Goal: Information Seeking & Learning: Learn about a topic

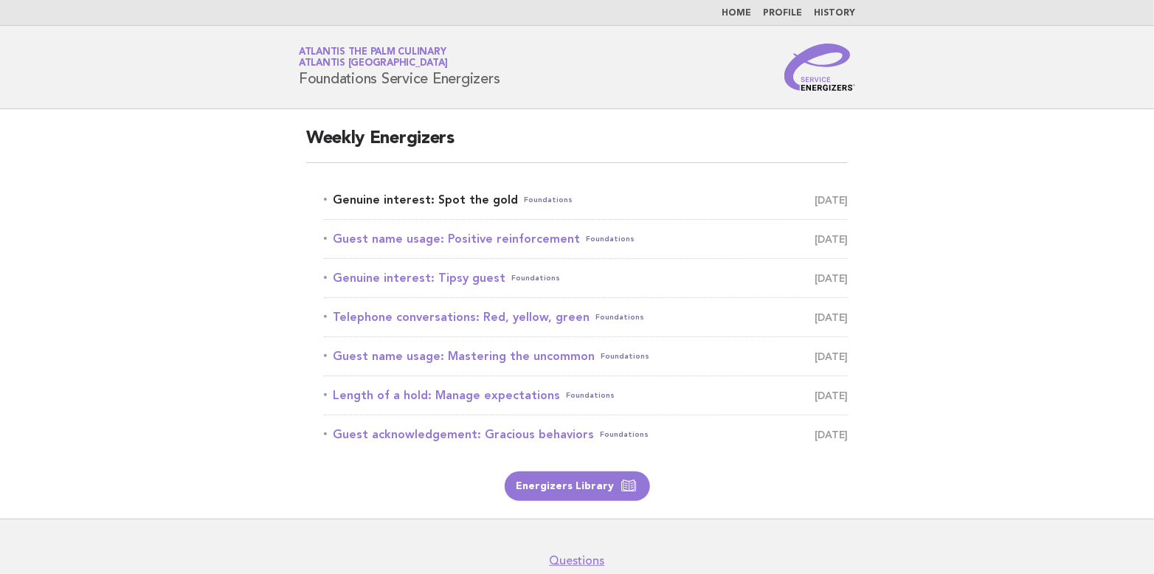
click at [411, 201] on link "Genuine interest: Spot the gold Foundations [DATE]" at bounding box center [586, 200] width 524 height 21
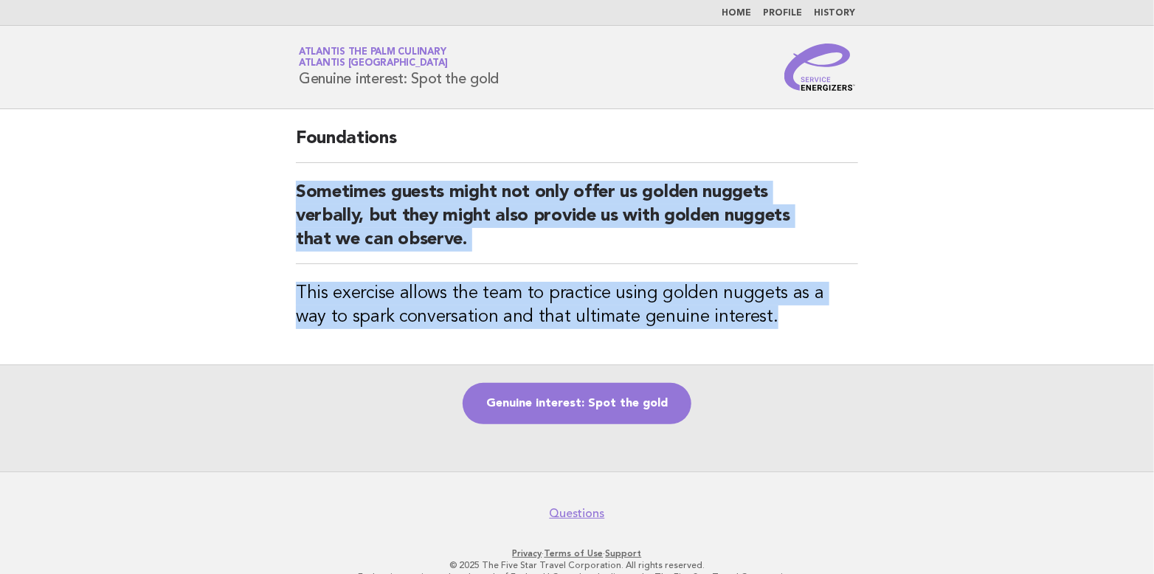
drag, startPoint x: 299, startPoint y: 187, endPoint x: 750, endPoint y: 328, distance: 473.3
click at [750, 328] on div "Foundations Sometimes guests might not only offer us golden nuggets verbally, b…" at bounding box center [577, 236] width 598 height 255
copy div "Sometimes guests might not only offer us golden nuggets verbally, but they migh…"
click at [604, 402] on link "Genuine interest: Spot the gold" at bounding box center [577, 403] width 229 height 41
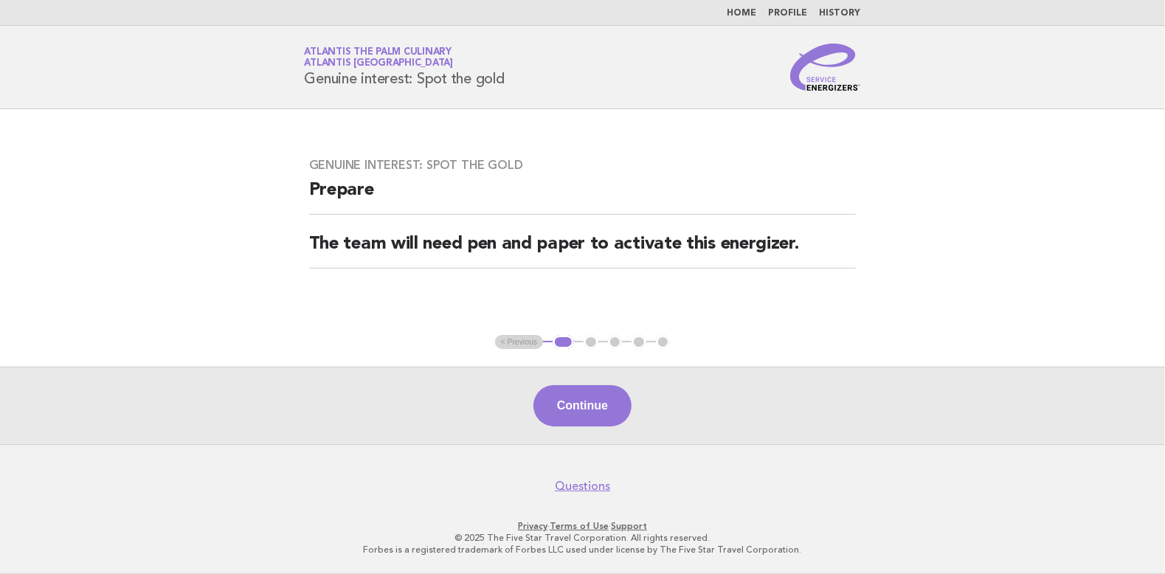
click at [605, 402] on button "Continue" at bounding box center [582, 405] width 98 height 41
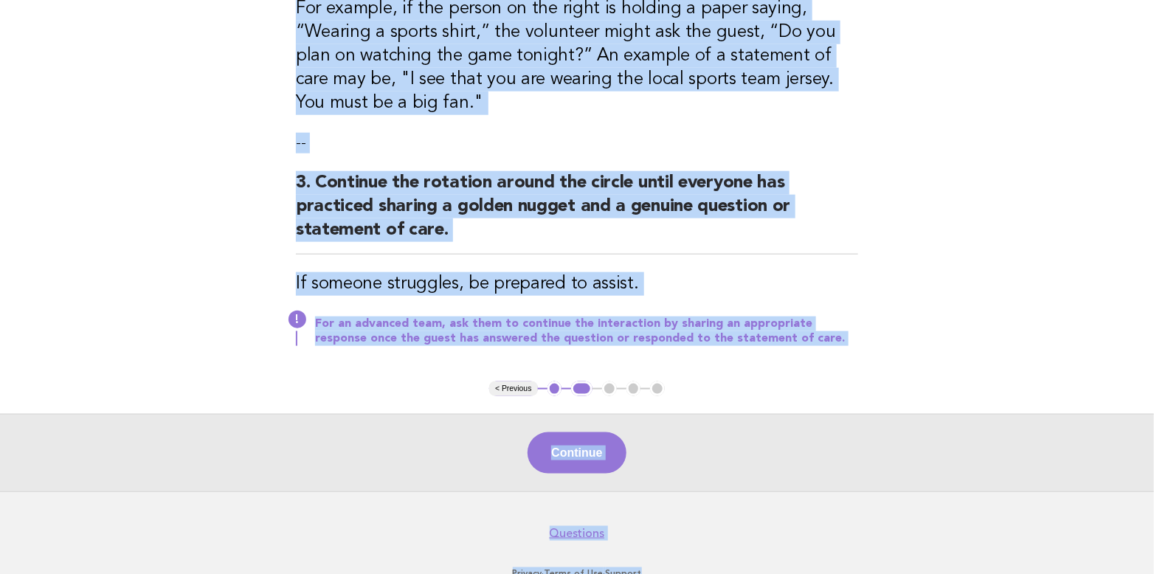
scroll to position [649, 0]
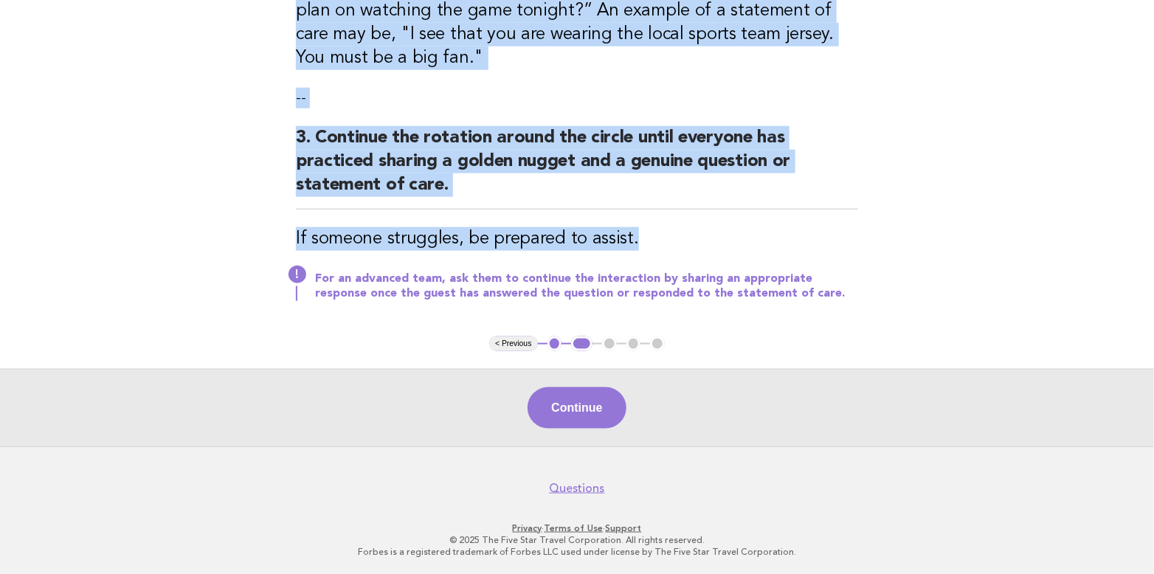
drag, startPoint x: 318, startPoint y: 207, endPoint x: 770, endPoint y: 232, distance: 452.2
copy div "Ask the team members to think of a common visual golden nugget they might obser…"
click at [585, 402] on button "Continue" at bounding box center [577, 407] width 98 height 41
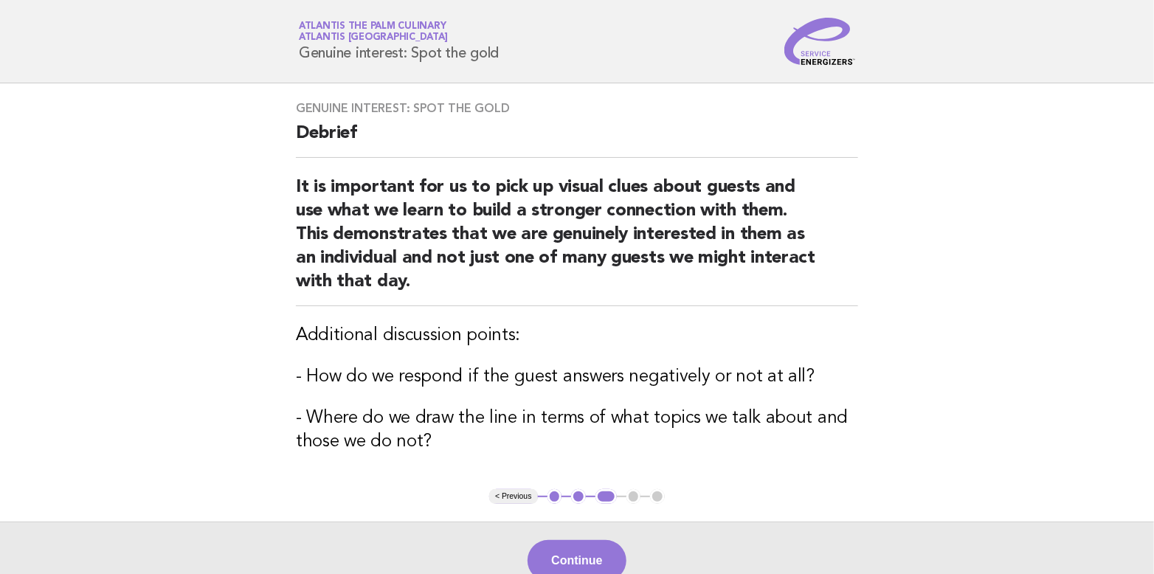
scroll to position [0, 0]
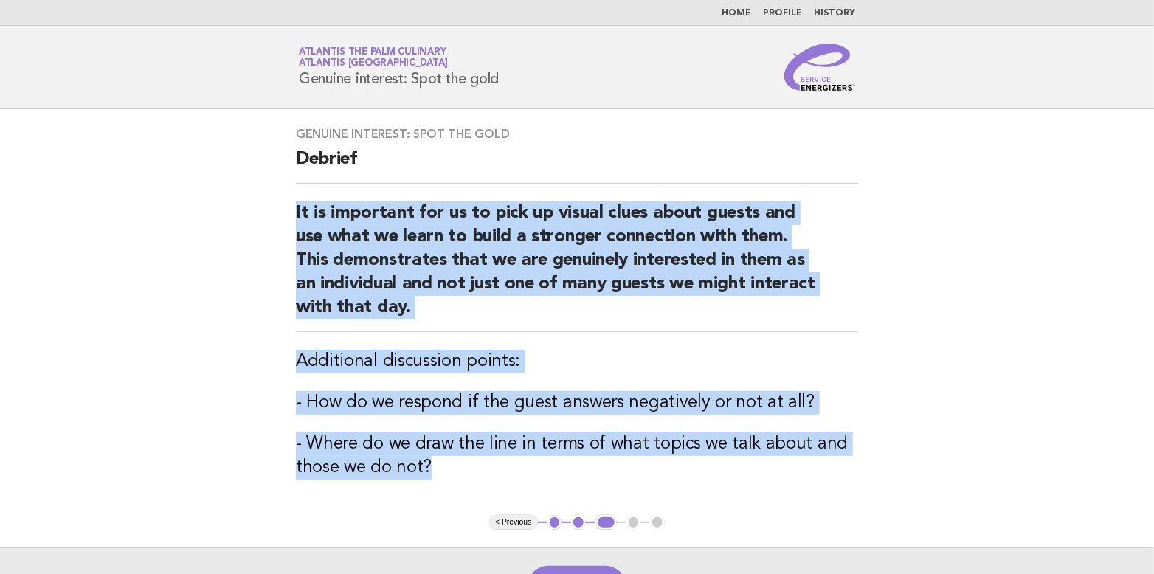
drag, startPoint x: 296, startPoint y: 210, endPoint x: 787, endPoint y: 456, distance: 549.4
click at [787, 456] on div "Genuine interest: Spot the gold Debrief It is important for us to pick up visua…" at bounding box center [577, 312] width 598 height 406
copy div "It is important for us to pick up visual clues about guests and use what we lea…"
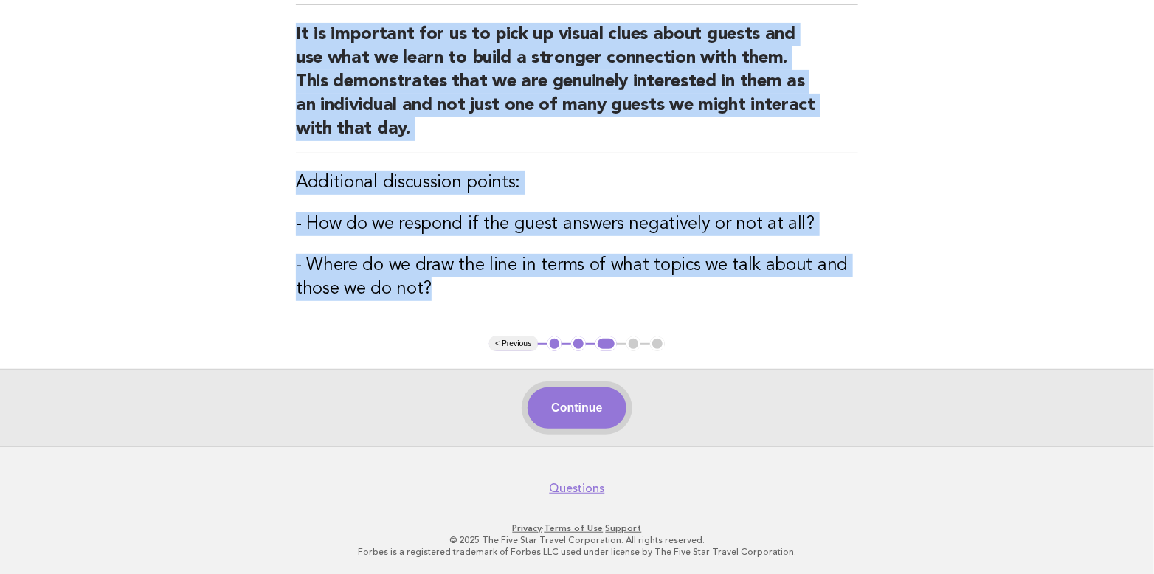
click at [593, 411] on button "Continue" at bounding box center [577, 407] width 98 height 41
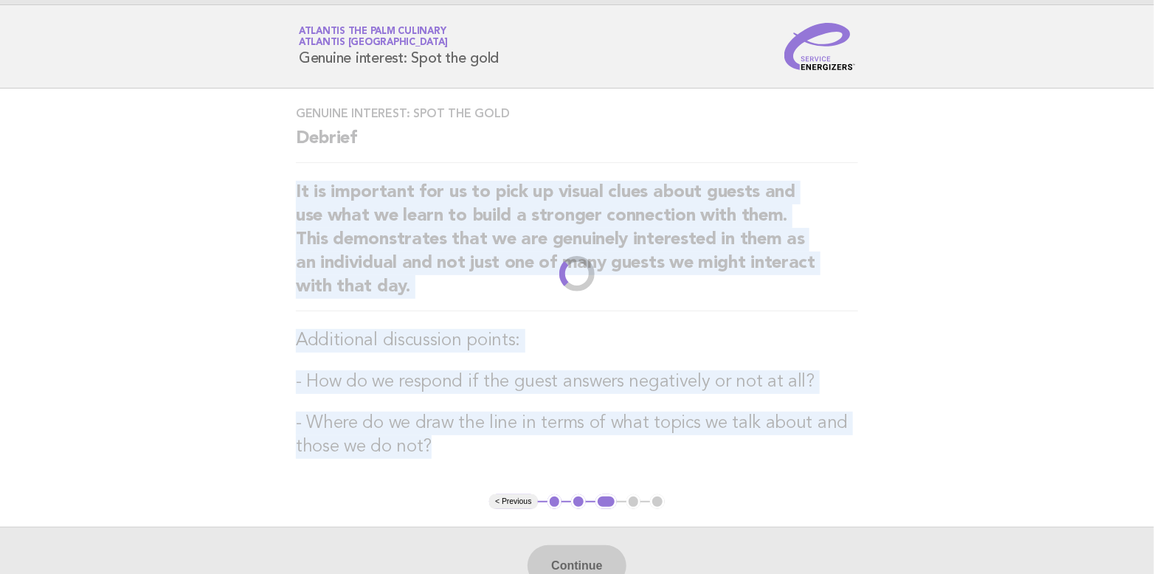
scroll to position [0, 0]
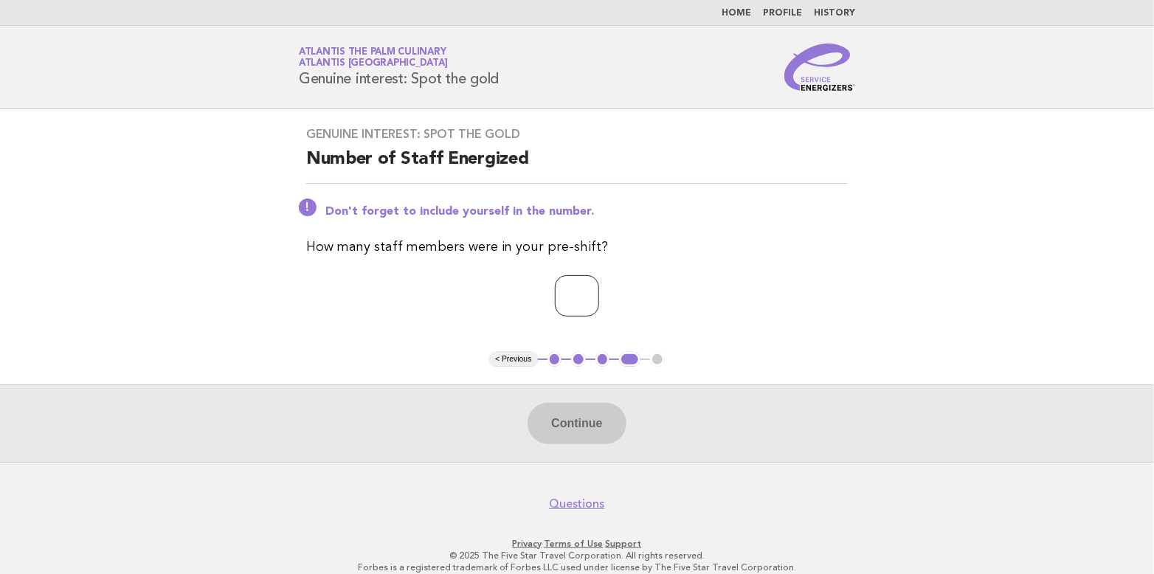
click at [599, 289] on input "*" at bounding box center [577, 295] width 44 height 41
type input "*"
click at [599, 289] on input "*" at bounding box center [577, 295] width 44 height 41
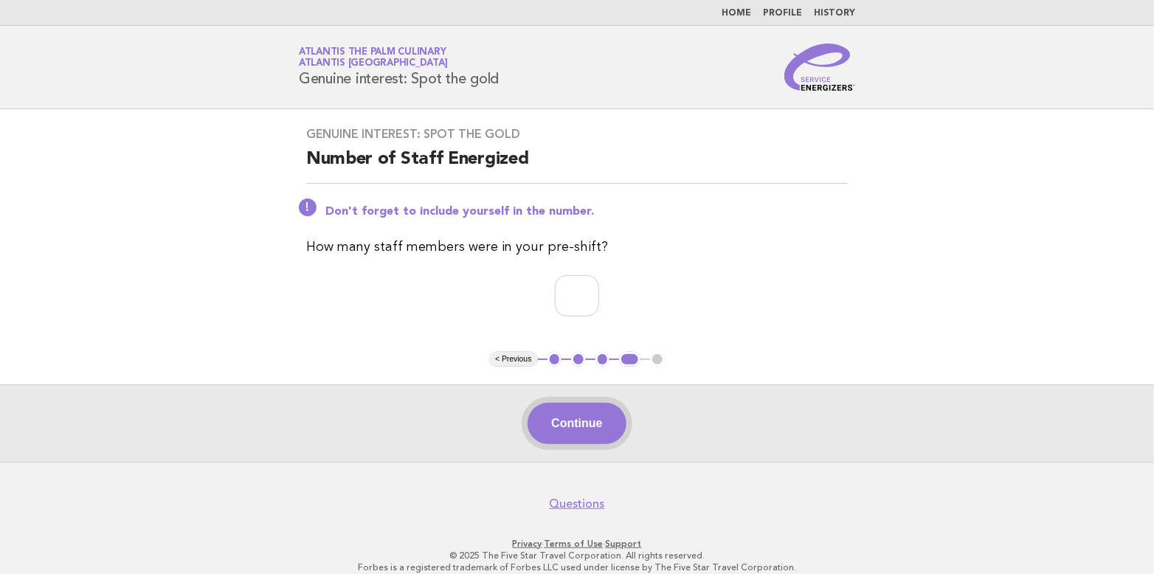
click at [577, 421] on button "Continue" at bounding box center [577, 423] width 98 height 41
